Goal: Task Accomplishment & Management: Manage account settings

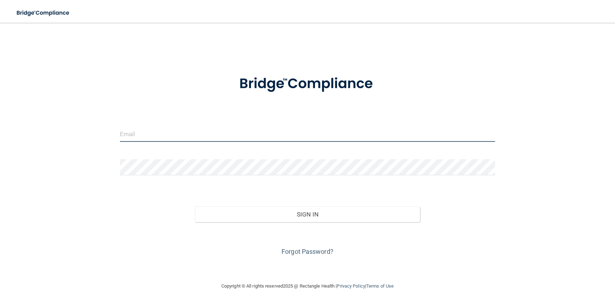
click at [354, 137] on input "email" at bounding box center [307, 134] width 375 height 16
click at [207, 140] on input "email" at bounding box center [307, 134] width 375 height 16
click at [320, 100] on img at bounding box center [308, 83] width 166 height 37
